Goal: Transaction & Acquisition: Purchase product/service

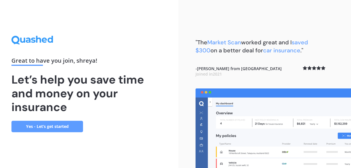
click at [75, 126] on link "Yes - Let’s get started" at bounding box center [47, 126] width 72 height 11
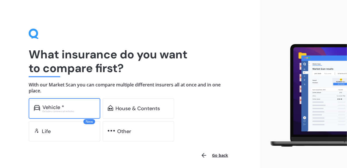
click at [73, 109] on div "Vehicle *" at bounding box center [68, 108] width 53 height 6
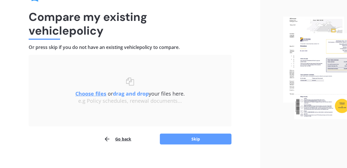
scroll to position [43, 0]
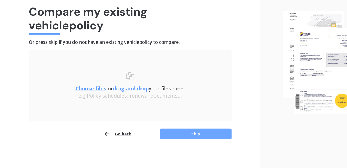
click at [187, 136] on button "Skip" at bounding box center [196, 134] width 72 height 11
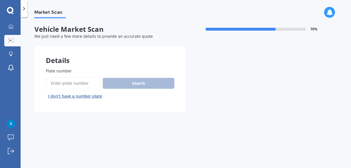
click at [87, 95] on button "I don’t have a number plate" at bounding box center [75, 96] width 59 height 9
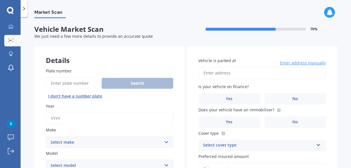
click at [87, 115] on input "Year" at bounding box center [110, 119] width 128 height 12
type input "2012"
click at [83, 143] on select "Select make AC ALFA ROMEO ASTON MARTIN AUDI AUSTIN BEDFORD Bentley BMW BYD CADI…" at bounding box center [110, 142] width 128 height 11
select select "TOYOTA"
click at [46, 137] on select "Select make AC ALFA ROMEO ASTON MARTIN AUDI AUSTIN BEDFORD Bentley BMW BYD CADI…" at bounding box center [110, 142] width 128 height 11
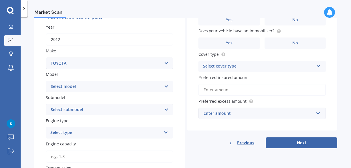
scroll to position [80, 0]
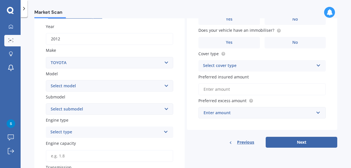
click at [73, 86] on select "Select model 4 Runner 86 [PERSON_NAME] Alphard Altezza Aqua Aristo Aurion Auris…" at bounding box center [110, 85] width 128 height 11
select select "AQUA"
click at [46, 81] on select "Select model 4 Runner 86 [PERSON_NAME] Alphard Altezza Aqua Aristo Aurion Auris…" at bounding box center [110, 85] width 128 height 11
click at [85, 134] on div "Select type" at bounding box center [105, 132] width 111 height 7
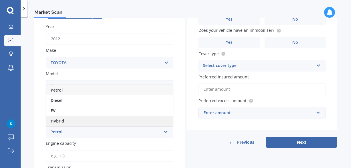
click at [75, 120] on div "Hybrid" at bounding box center [109, 121] width 127 height 10
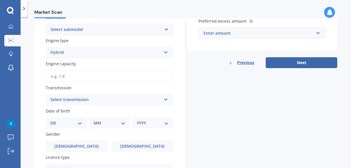
scroll to position [161, 0]
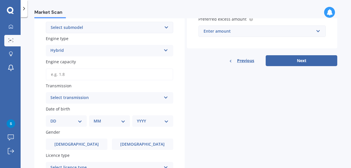
click at [75, 74] on input "Engine capacity" at bounding box center [110, 74] width 128 height 12
type input "1.5"
click at [76, 99] on div "Select transmission" at bounding box center [105, 98] width 111 height 7
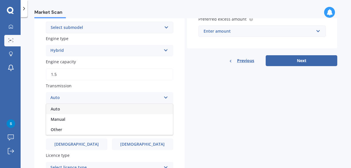
click at [73, 113] on div "Auto" at bounding box center [109, 109] width 127 height 10
click at [68, 121] on select "DD 01 02 03 04 05 06 07 08 09 10 11 12 13 14 15 16 17 18 19 20 21 22 23 24 25 2…" at bounding box center [66, 121] width 32 height 6
select select "08"
click at [55, 119] on select "DD 01 02 03 04 05 06 07 08 09 10 11 12 13 14 15 16 17 18 19 20 21 22 23 24 25 2…" at bounding box center [66, 121] width 32 height 6
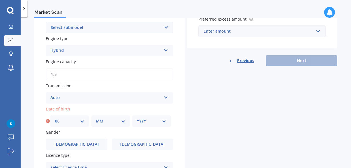
click at [113, 122] on select "MM 01 02 03 04 05 06 07 08 09 10 11 12" at bounding box center [111, 121] width 30 height 6
select select "03"
click at [96, 119] on select "MM 01 02 03 04 05 06 07 08 09 10 11 12" at bounding box center [111, 121] width 30 height 6
click at [149, 123] on select "YYYY 2025 2024 2023 2022 2021 2020 2019 2018 2017 2016 2015 2014 2013 2012 2011…" at bounding box center [152, 121] width 30 height 6
select select "2000"
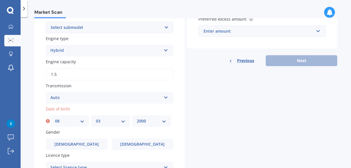
click at [137, 119] on select "YYYY 2025 2024 2023 2022 2021 2020 2019 2018 2017 2016 2015 2014 2013 2012 2011…" at bounding box center [152, 121] width 30 height 6
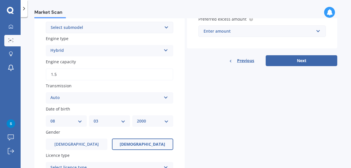
click at [126, 142] on label "[DEMOGRAPHIC_DATA]" at bounding box center [143, 144] width 62 height 11
click at [0, 0] on input "[DEMOGRAPHIC_DATA]" at bounding box center [0, 0] width 0 height 0
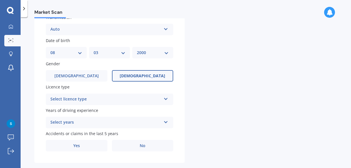
scroll to position [230, 0]
click at [156, 97] on div "Select licence type" at bounding box center [105, 99] width 111 height 7
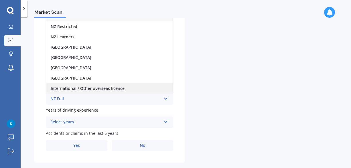
click at [140, 91] on div "International / Other overseas licence" at bounding box center [109, 88] width 127 height 10
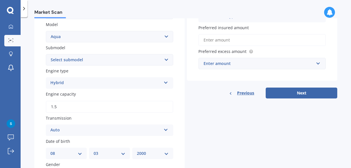
scroll to position [129, 0]
click at [223, 38] on input "Preferred insured amount" at bounding box center [263, 40] width 128 height 12
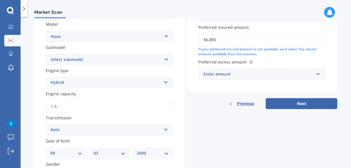
type input "$6,885"
click at [244, 70] on input "text" at bounding box center [260, 74] width 122 height 11
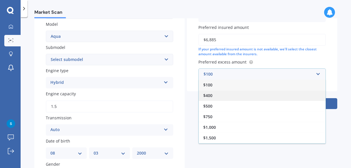
click at [254, 98] on div "$400" at bounding box center [262, 95] width 127 height 11
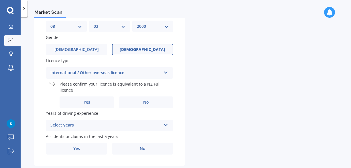
scroll to position [270, 0]
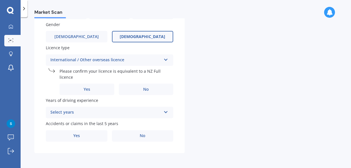
click at [153, 114] on div "Select years" at bounding box center [105, 112] width 111 height 7
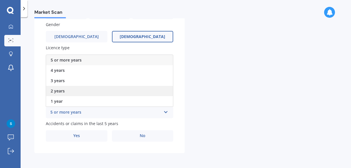
click at [85, 95] on div "2 years" at bounding box center [109, 91] width 127 height 10
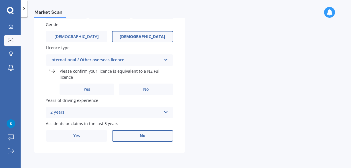
click at [134, 132] on label "No" at bounding box center [143, 135] width 62 height 11
click at [0, 0] on input "No" at bounding box center [0, 0] width 0 height 0
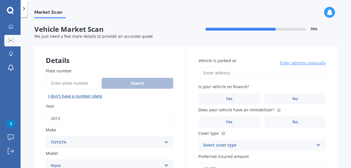
scroll to position [124, 0]
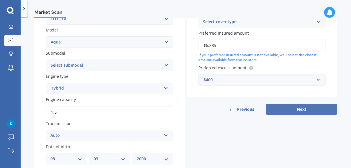
click at [279, 107] on button "Next" at bounding box center [302, 109] width 72 height 11
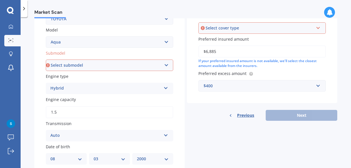
click at [156, 71] on select "Select submodel (All Other) Hatchback Hybrid" at bounding box center [110, 65] width 128 height 11
select select "HATCHBACK"
click at [46, 60] on select "Select submodel (All Other) Hatchback Hybrid" at bounding box center [110, 65] width 128 height 11
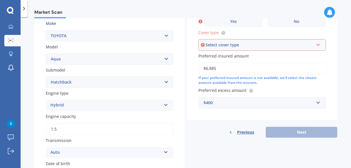
scroll to position [0, 0]
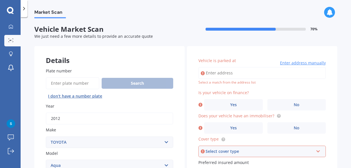
click at [224, 72] on input "Vehicle is parked at" at bounding box center [263, 73] width 128 height 12
type input "[STREET_ADDRESS]"
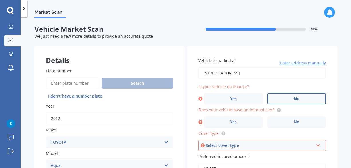
click at [279, 101] on label "No" at bounding box center [297, 98] width 59 height 11
click at [0, 0] on input "No" at bounding box center [0, 0] width 0 height 0
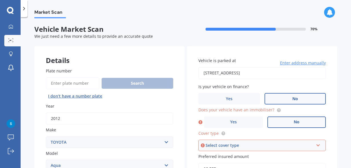
click at [279, 119] on label "No" at bounding box center [297, 122] width 59 height 11
click at [0, 0] on input "No" at bounding box center [0, 0] width 0 height 0
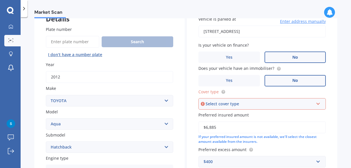
click at [277, 101] on div "Select cover type" at bounding box center [260, 104] width 108 height 6
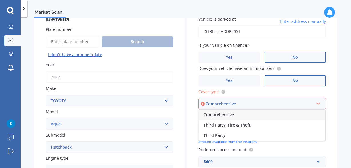
click at [269, 117] on div "Comprehensive" at bounding box center [262, 115] width 126 height 10
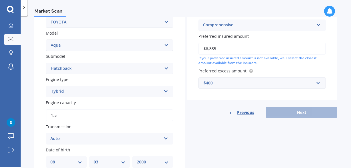
scroll to position [179, 0]
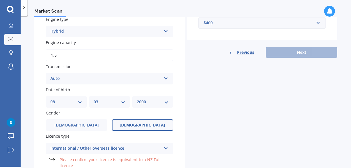
click at [299, 54] on div "Previous Next" at bounding box center [262, 52] width 150 height 11
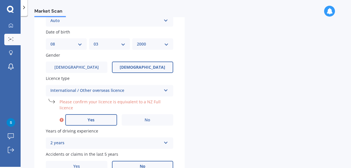
click at [100, 125] on label "Yes" at bounding box center [91, 119] width 52 height 11
click at [0, 0] on input "Yes" at bounding box center [0, 0] width 0 height 0
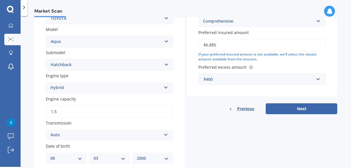
scroll to position [121, 0]
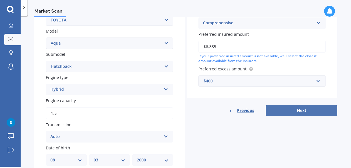
click at [281, 111] on button "Next" at bounding box center [302, 110] width 72 height 11
select select "08"
select select "03"
select select "2000"
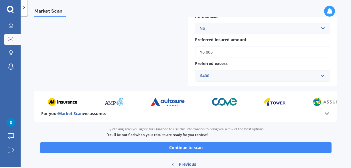
scroll to position [245, 0]
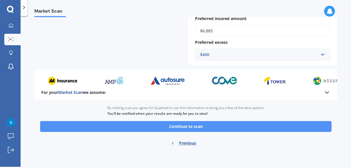
click at [238, 123] on button "Continue to scan" at bounding box center [186, 126] width 292 height 11
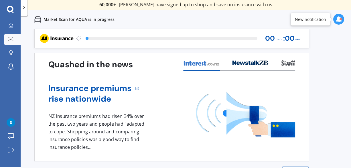
click at [25, 8] on icon at bounding box center [24, 8] width 6 height 6
